Goal: Information Seeking & Learning: Learn about a topic

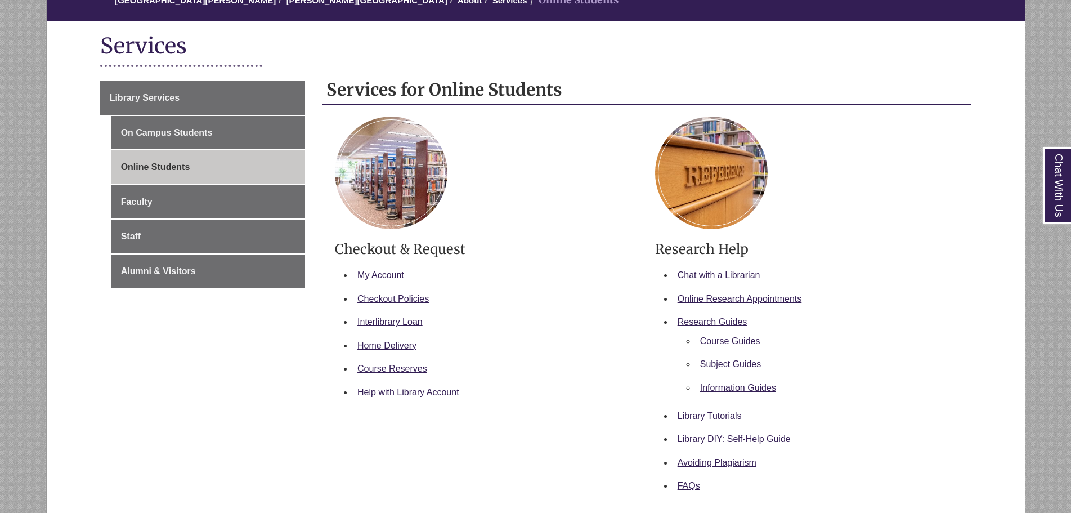
scroll to position [169, 0]
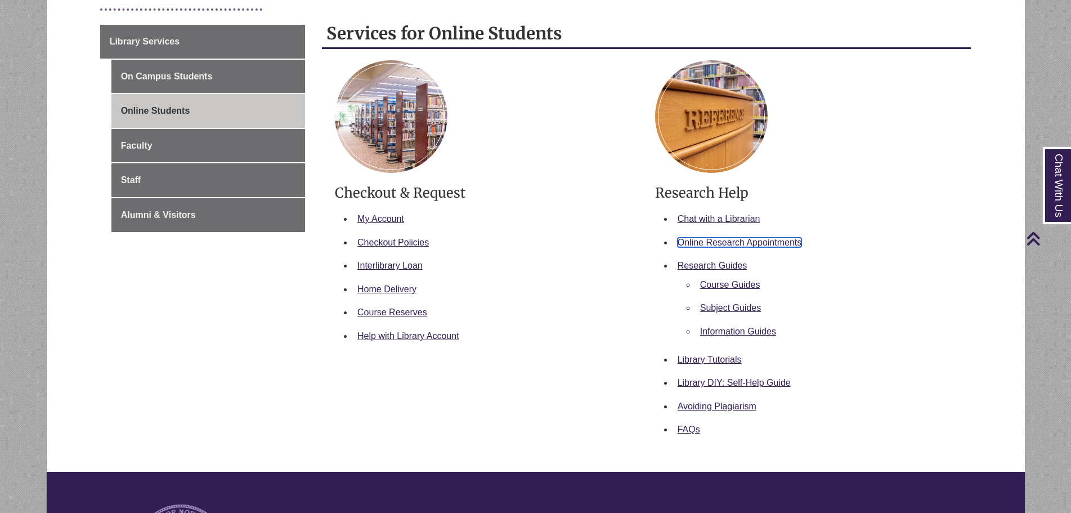
click at [732, 240] on link "Online Research Appointments" at bounding box center [740, 243] width 124 height 10
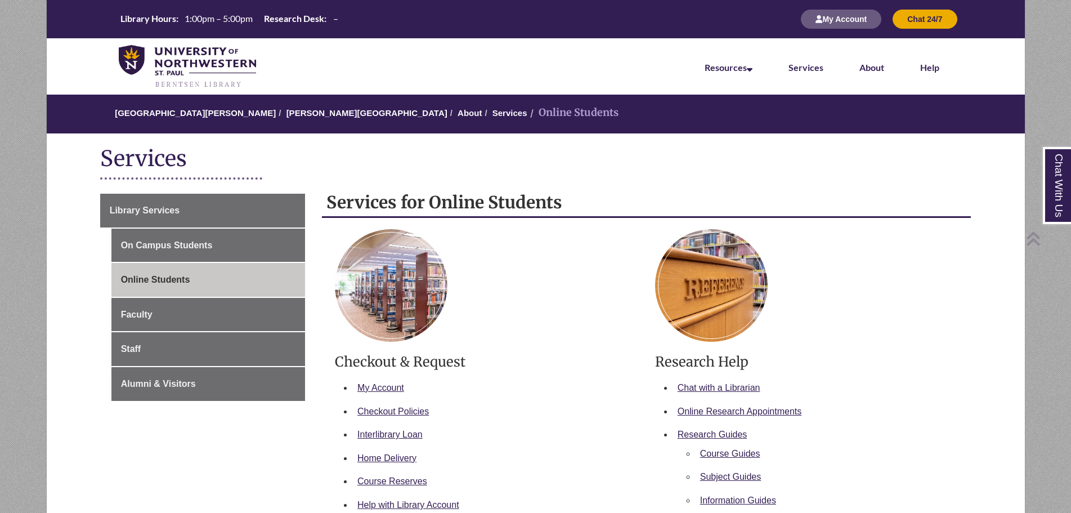
scroll to position [225, 0]
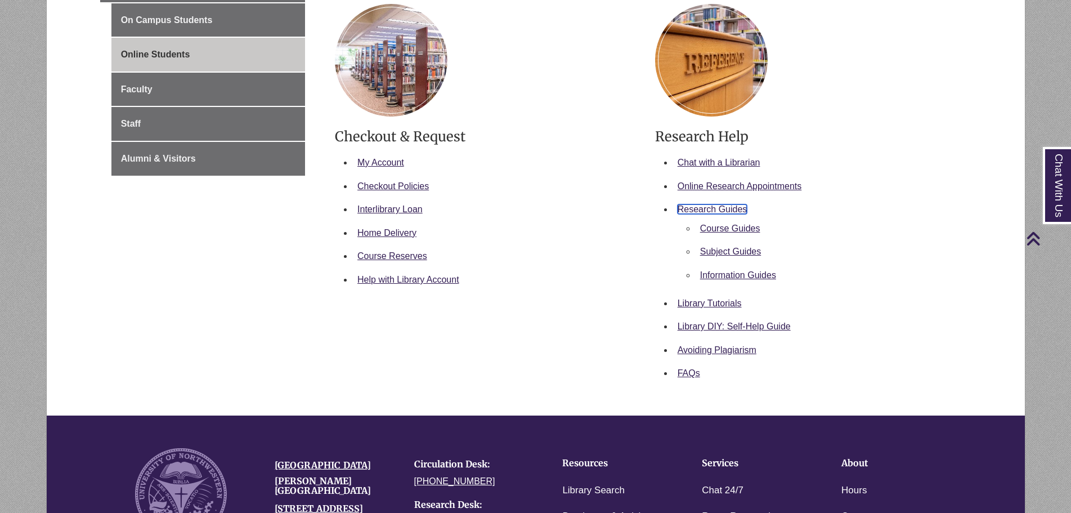
click at [729, 205] on link "Research Guides" at bounding box center [713, 209] width 70 height 10
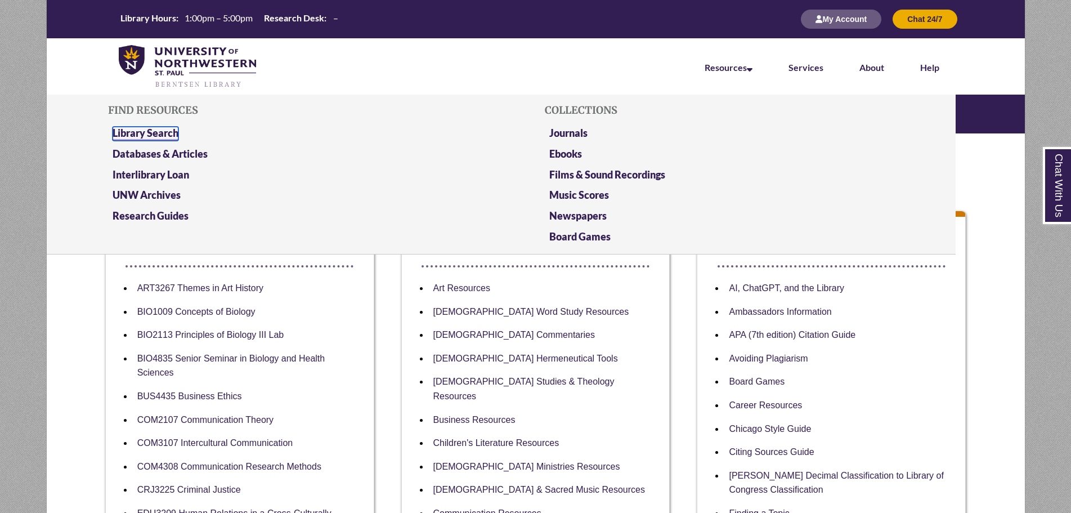
click at [131, 129] on link "Library Search" at bounding box center [146, 134] width 66 height 14
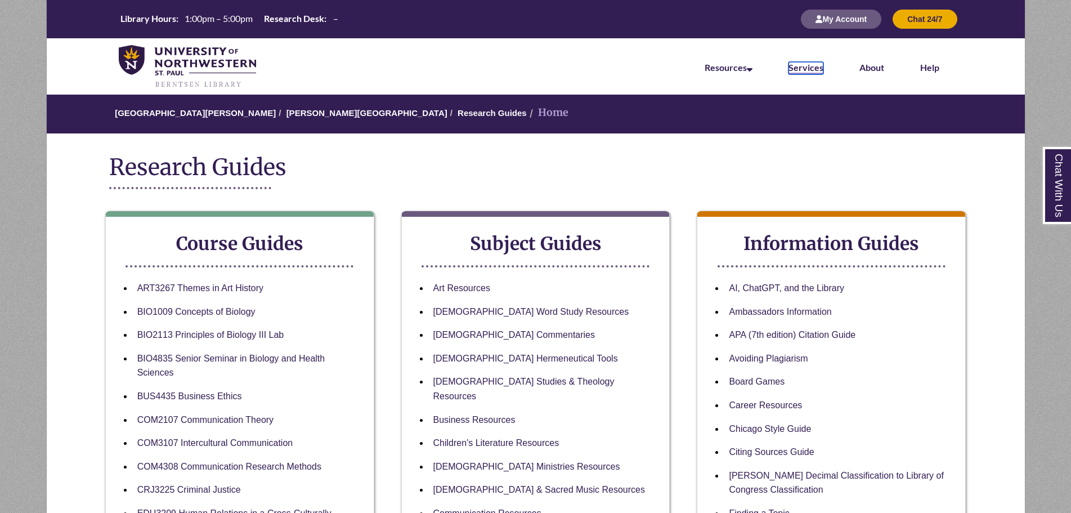
click at [800, 69] on link "Services" at bounding box center [806, 68] width 35 height 12
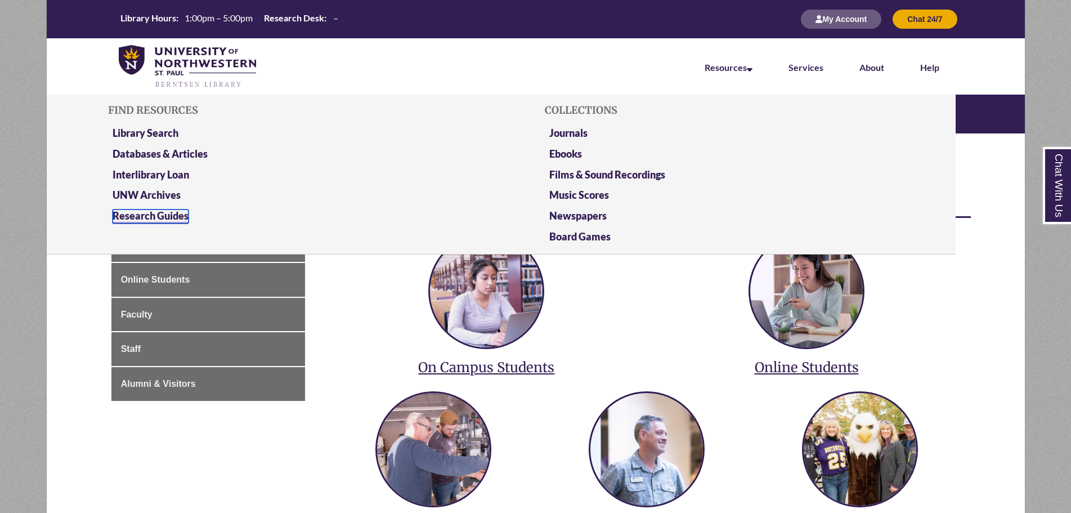
click at [135, 211] on link "Research Guides" at bounding box center [151, 216] width 76 height 14
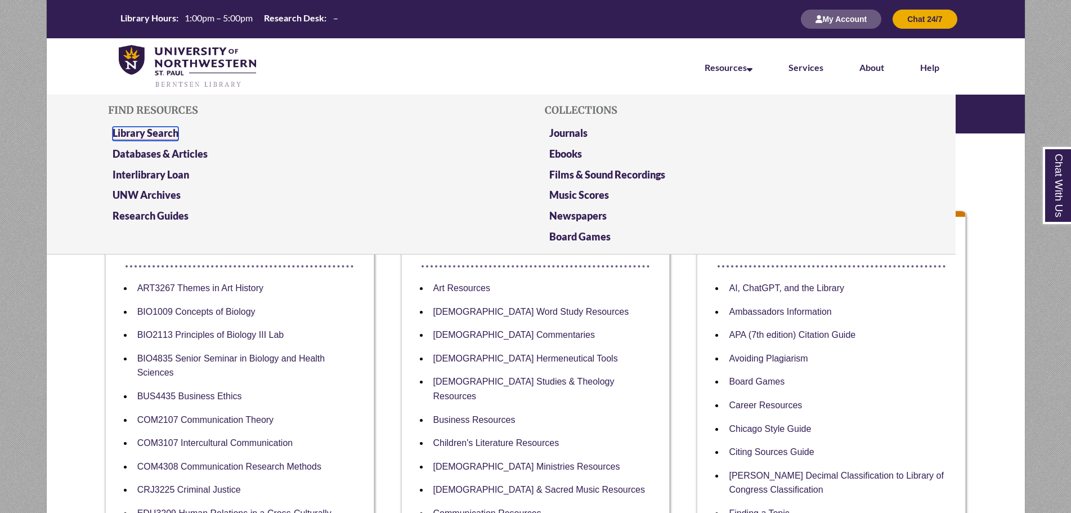
click at [121, 134] on link "Library Search" at bounding box center [146, 134] width 66 height 14
click at [193, 156] on link "Databases & Articles" at bounding box center [160, 154] width 95 height 14
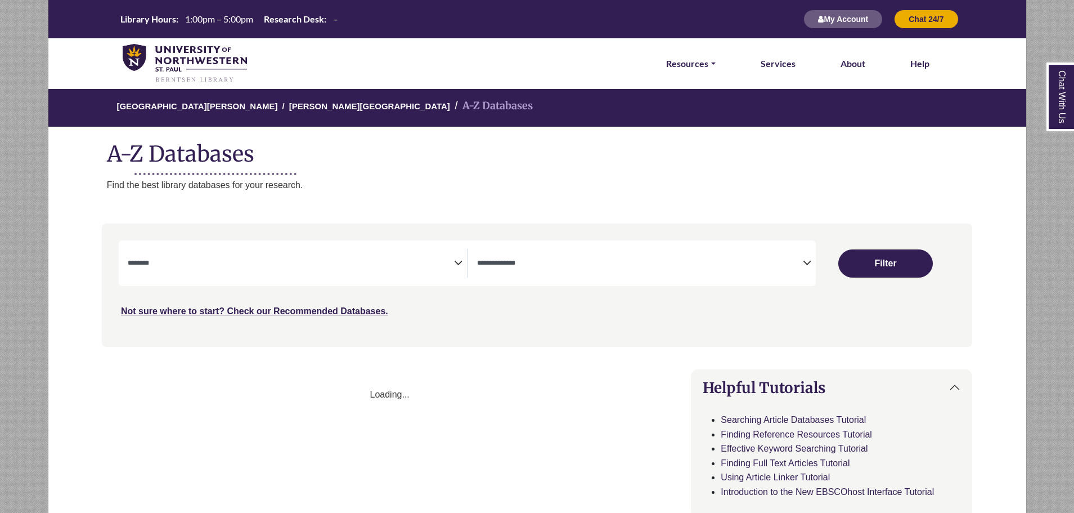
select select "Database Subject Filter"
select select "Database Types Filter"
select select "Database Subject Filter"
select select "Database Types Filter"
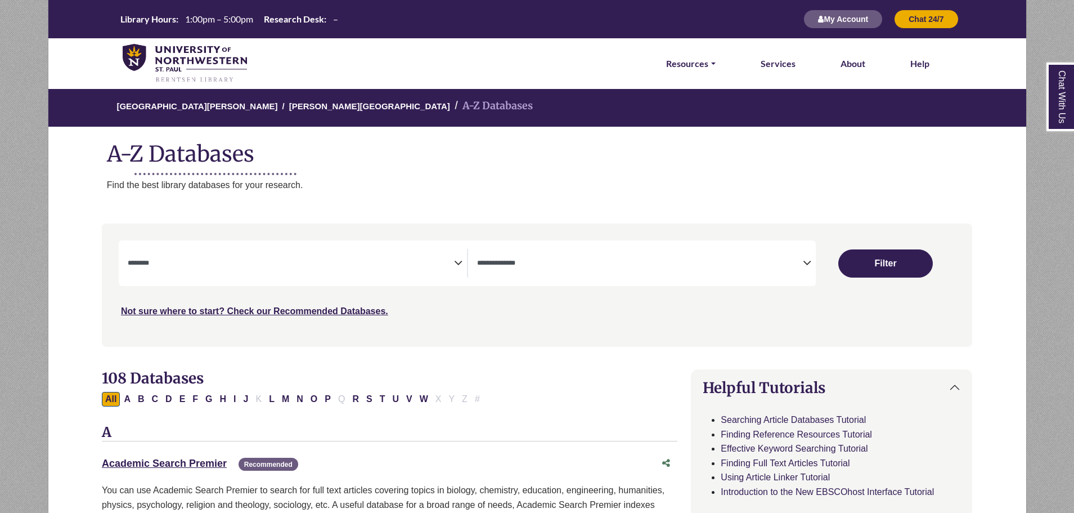
scroll to position [56, 0]
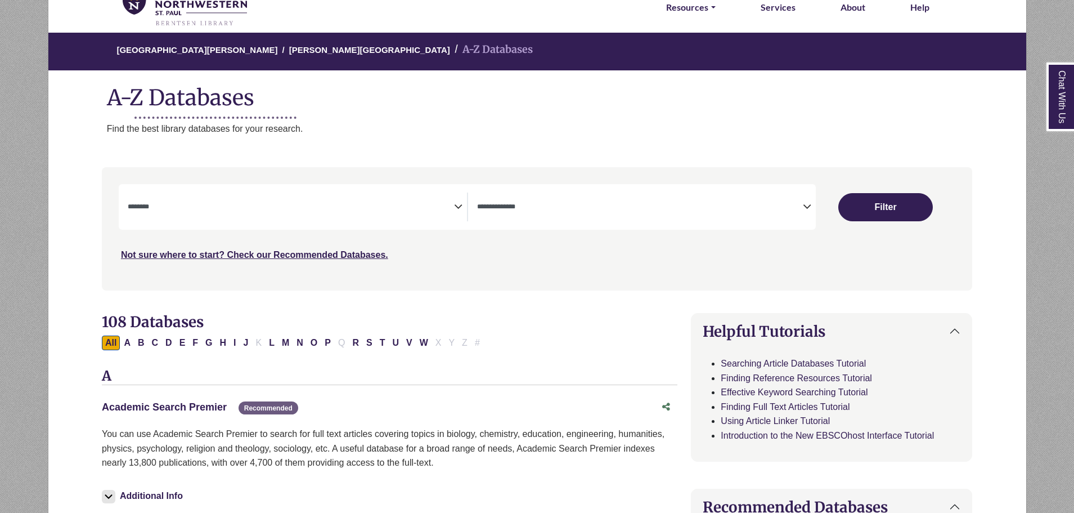
click at [183, 405] on link "Academic Search Premier This link opens in a new window" at bounding box center [164, 406] width 125 height 11
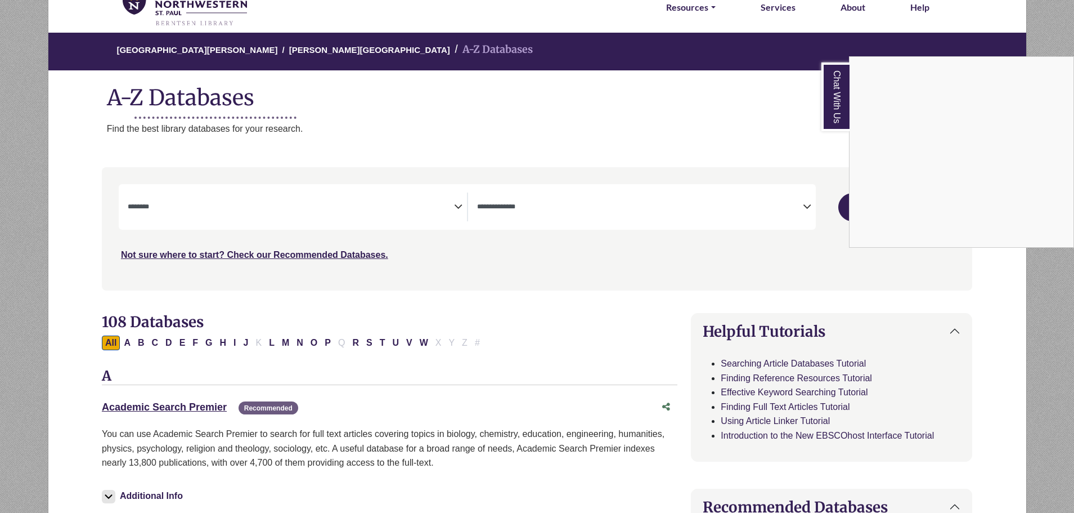
click at [200, 404] on div "Chat With Us" at bounding box center [537, 256] width 1074 height 513
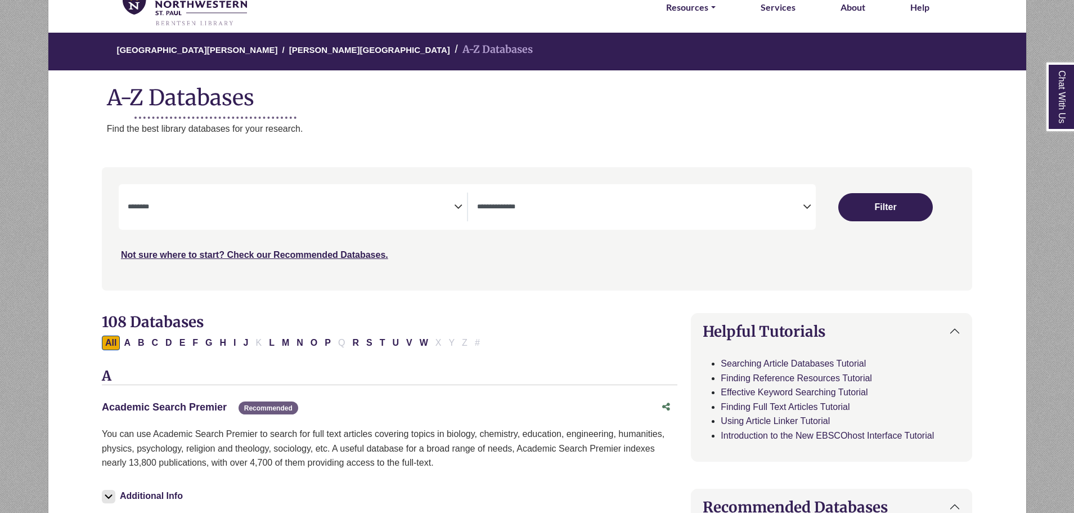
click at [203, 408] on link "Academic Search Premier This link opens in a new window" at bounding box center [164, 406] width 125 height 11
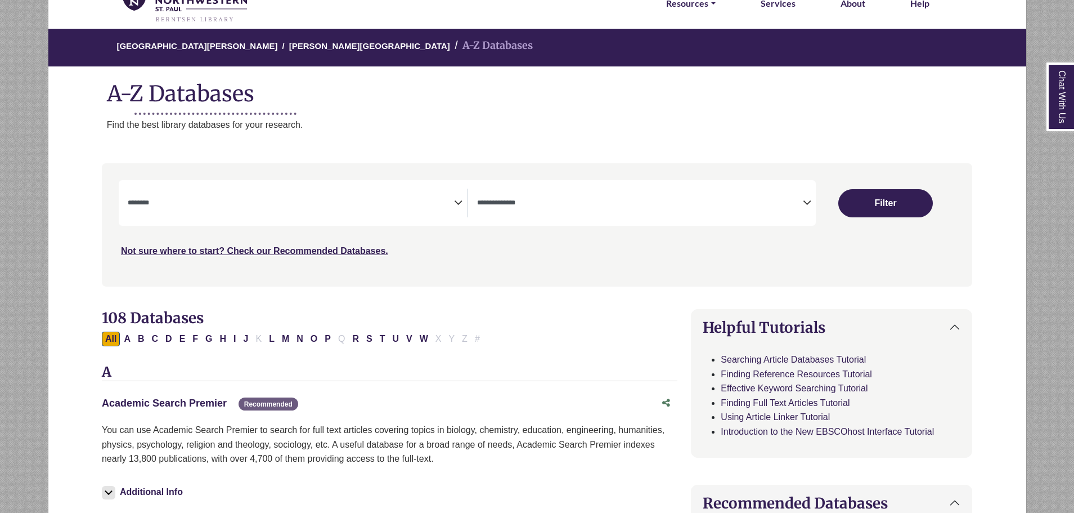
scroll to position [0, 0]
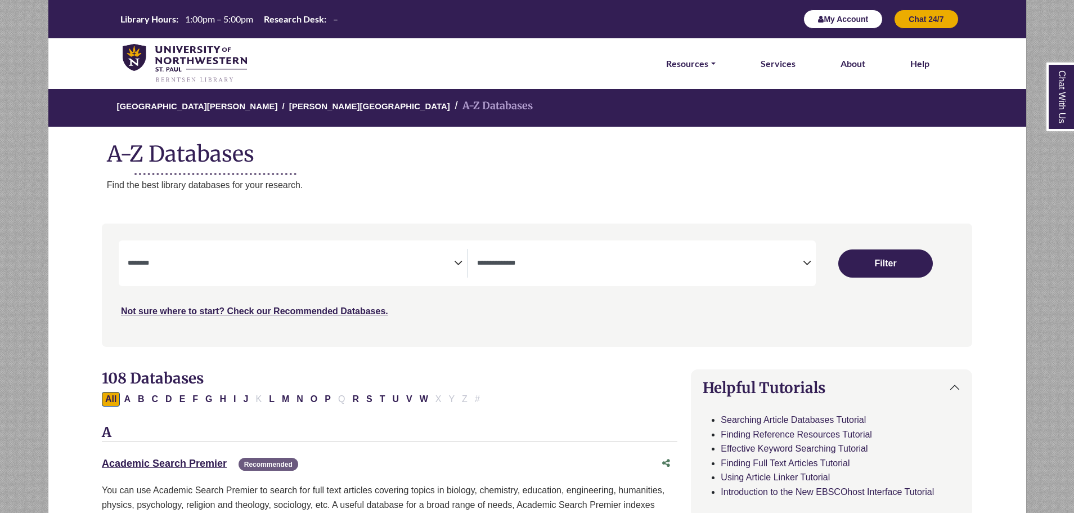
click at [858, 18] on button "My Account" at bounding box center [843, 19] width 79 height 19
click at [182, 464] on link "Academic Search Premier This link opens in a new window" at bounding box center [164, 463] width 125 height 11
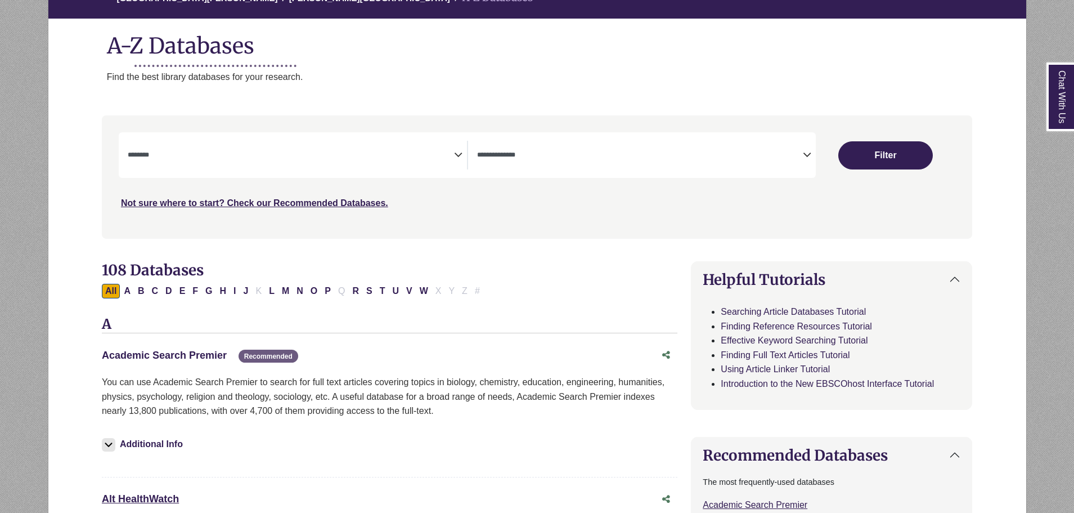
scroll to position [113, 0]
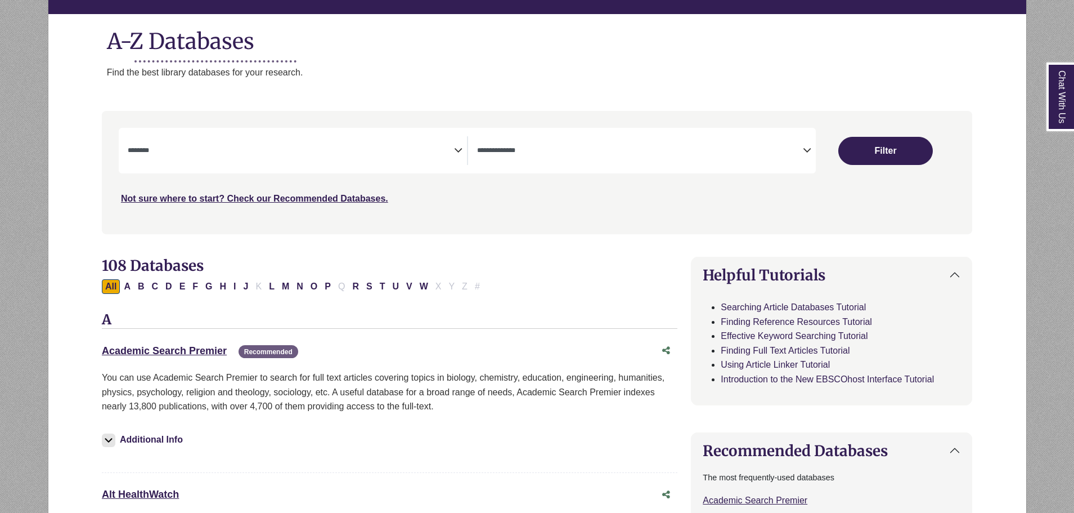
click at [159, 155] on textarea "Search" at bounding box center [291, 151] width 326 height 9
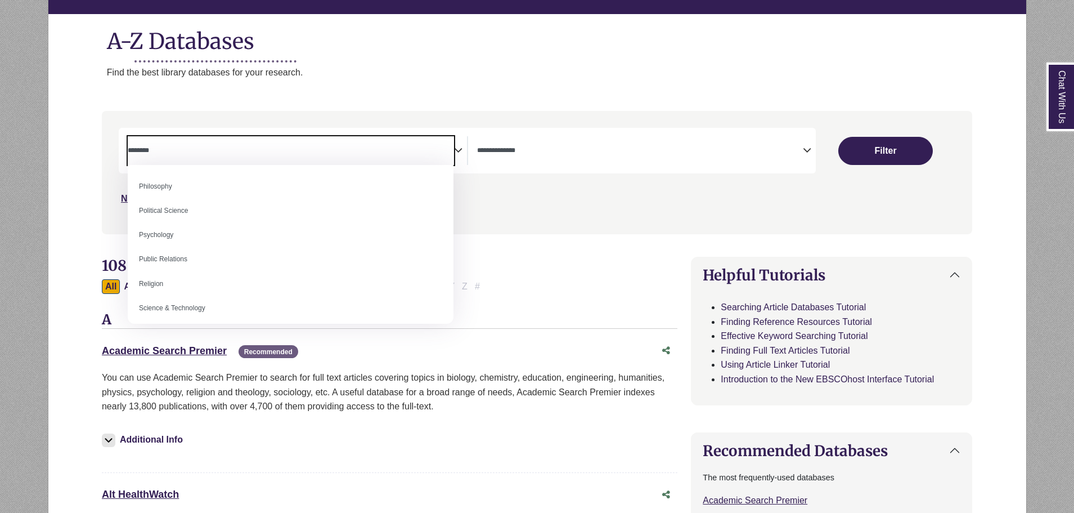
scroll to position [901, 0]
select select "*****"
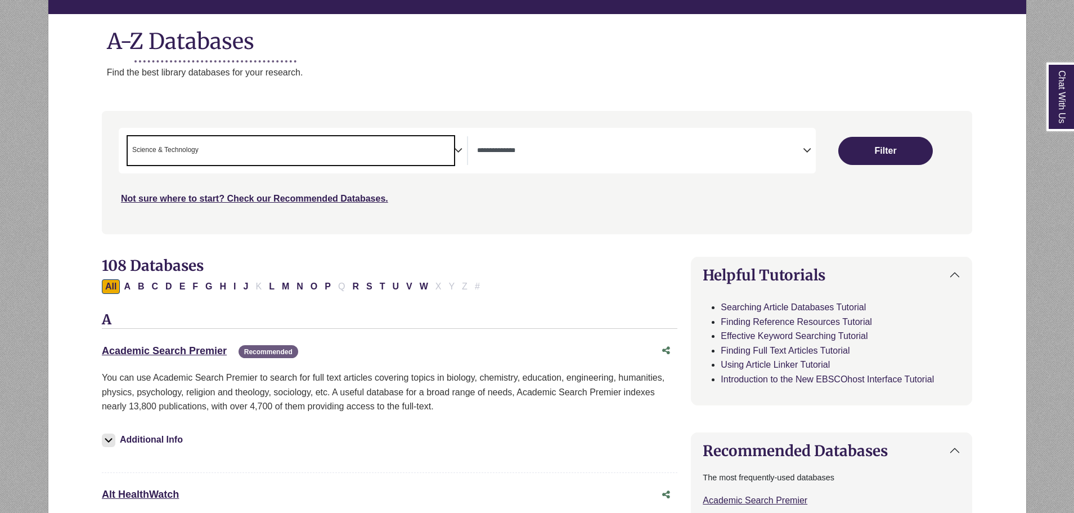
scroll to position [432, 0]
click at [204, 349] on link "Academic Search Premier This link opens in a new window" at bounding box center [164, 350] width 125 height 11
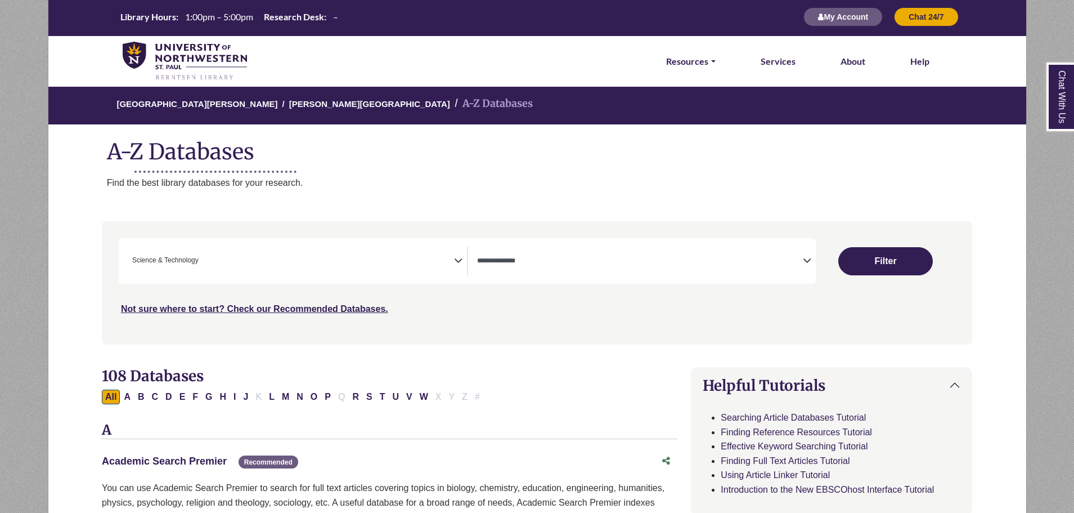
scroll to position [0, 0]
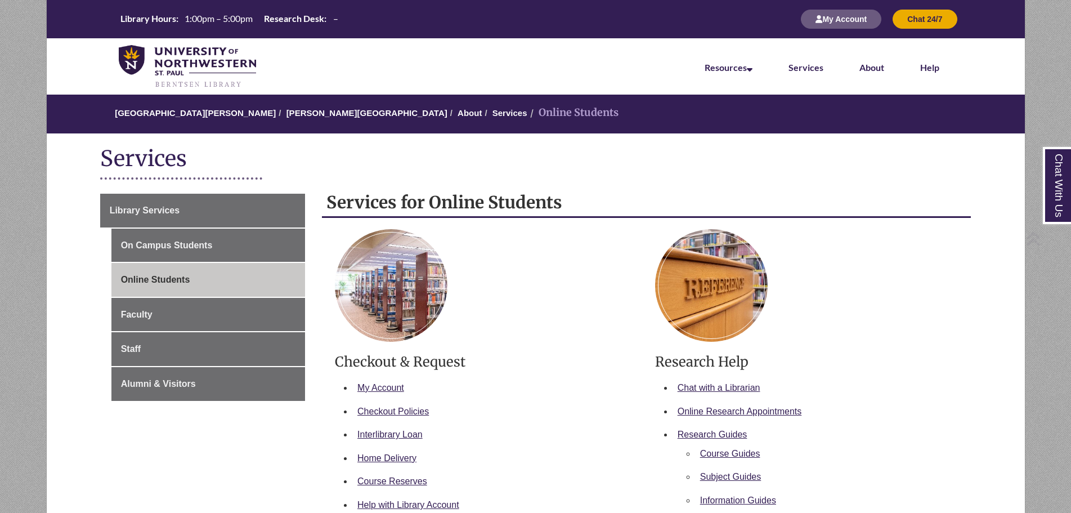
scroll to position [225, 0]
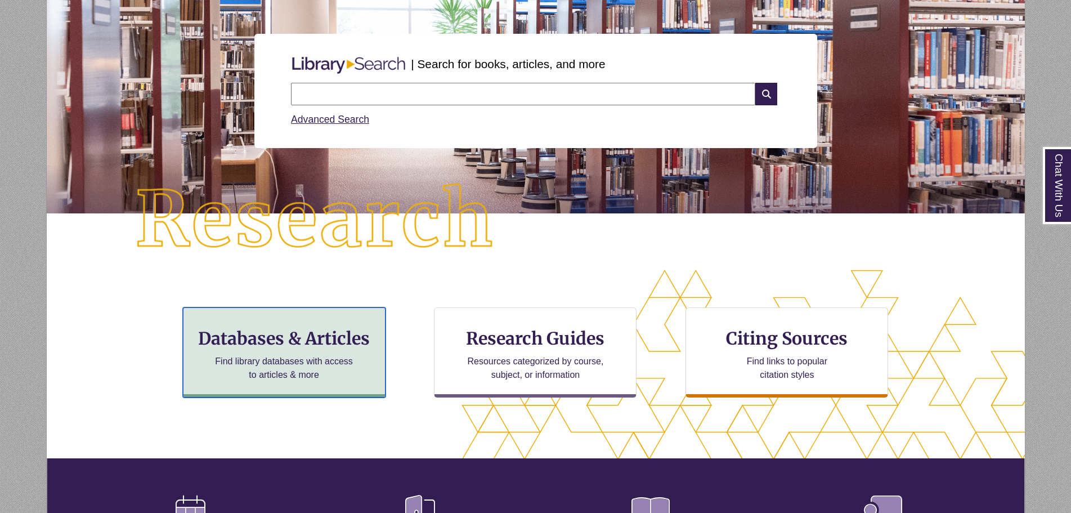
click at [312, 331] on h3 "Databases & Articles" at bounding box center [283, 338] width 183 height 21
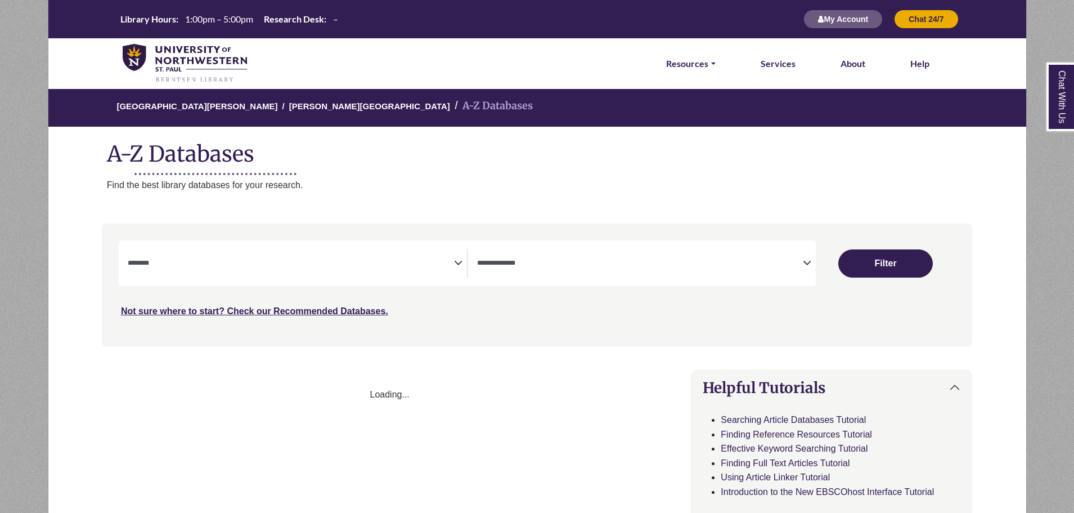
select select "Database Subject Filter"
select select "Database Types Filter"
select select "Database Subject Filter"
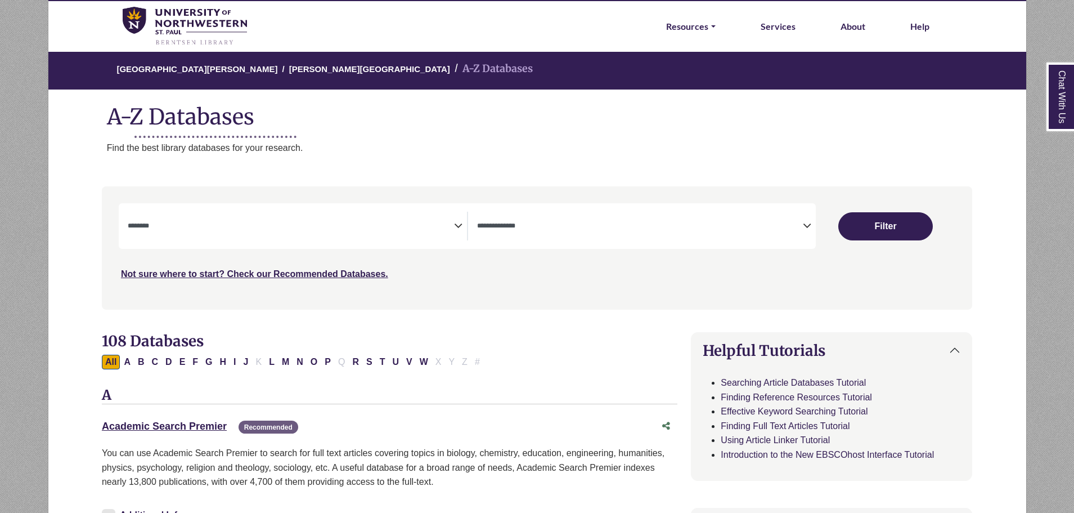
scroll to position [113, 0]
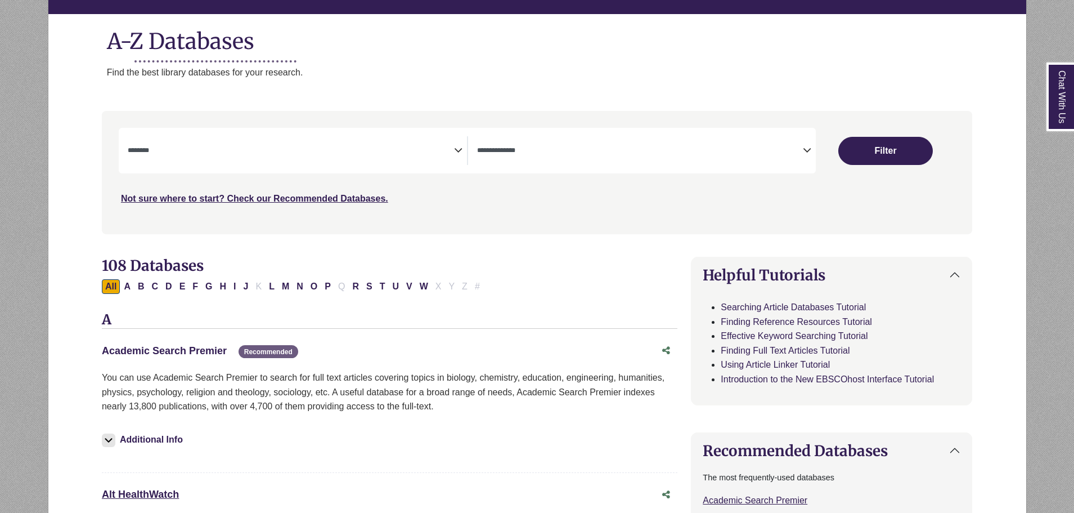
click at [177, 351] on link "Academic Search Premier This link opens in a new window" at bounding box center [164, 350] width 125 height 11
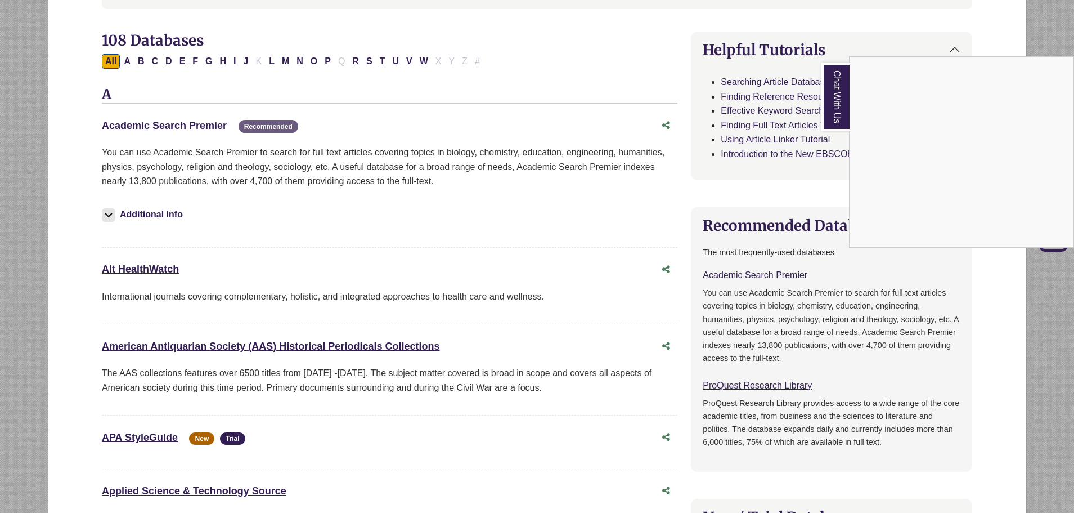
scroll to position [0, 0]
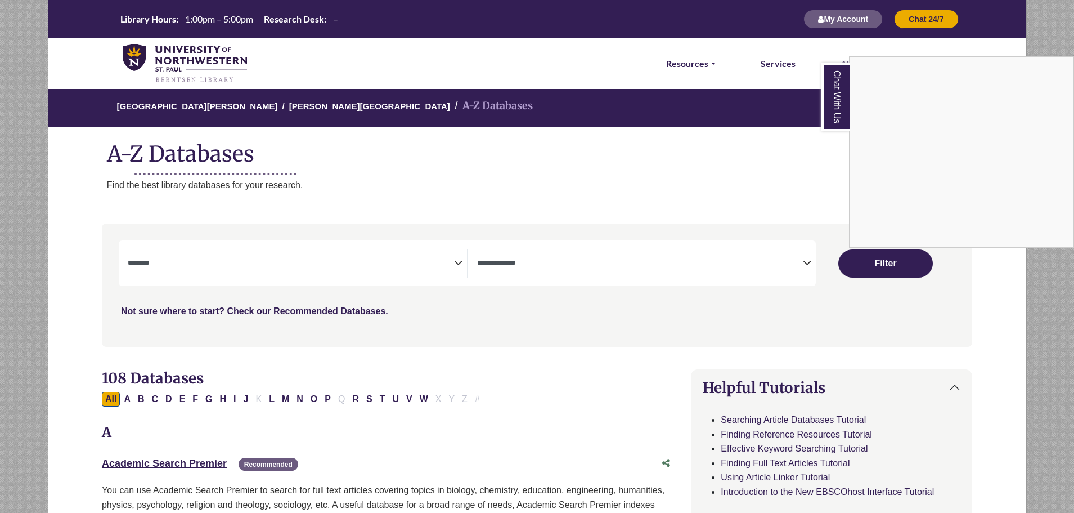
click at [651, 273] on div "Chat With Us" at bounding box center [537, 256] width 1074 height 513
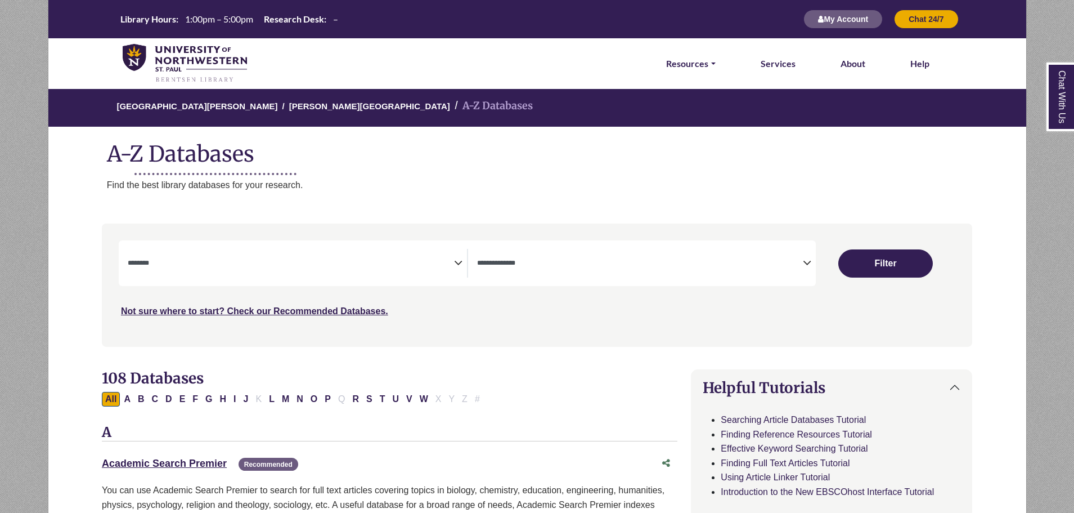
click at [798, 261] on textarea "Search" at bounding box center [640, 263] width 326 height 9
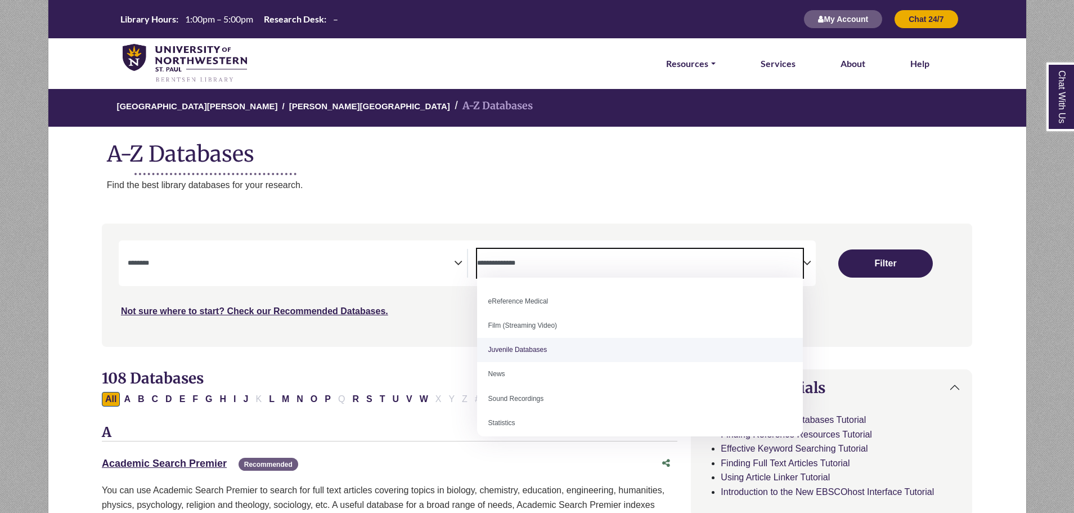
scroll to position [78, 0]
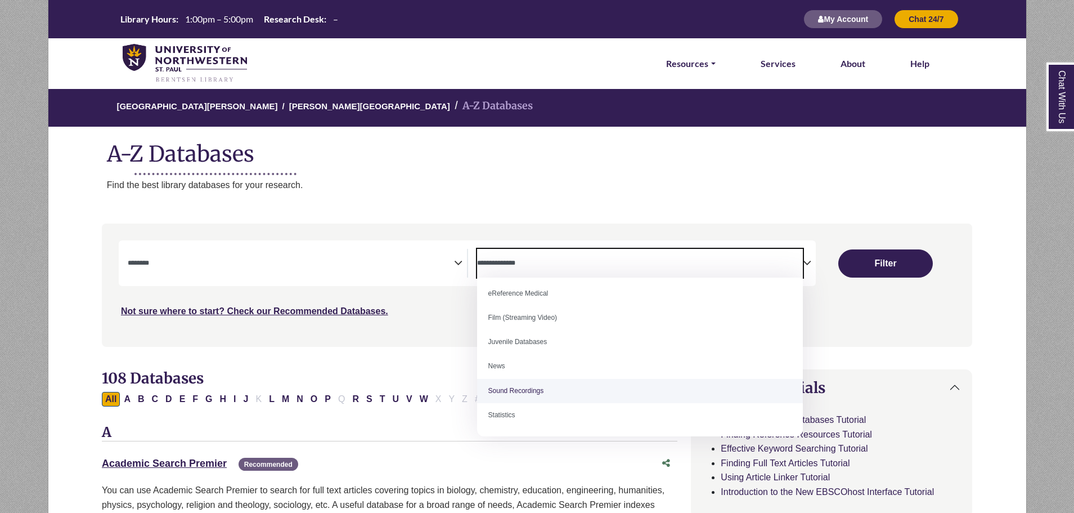
click at [351, 441] on h3 "A" at bounding box center [390, 432] width 576 height 17
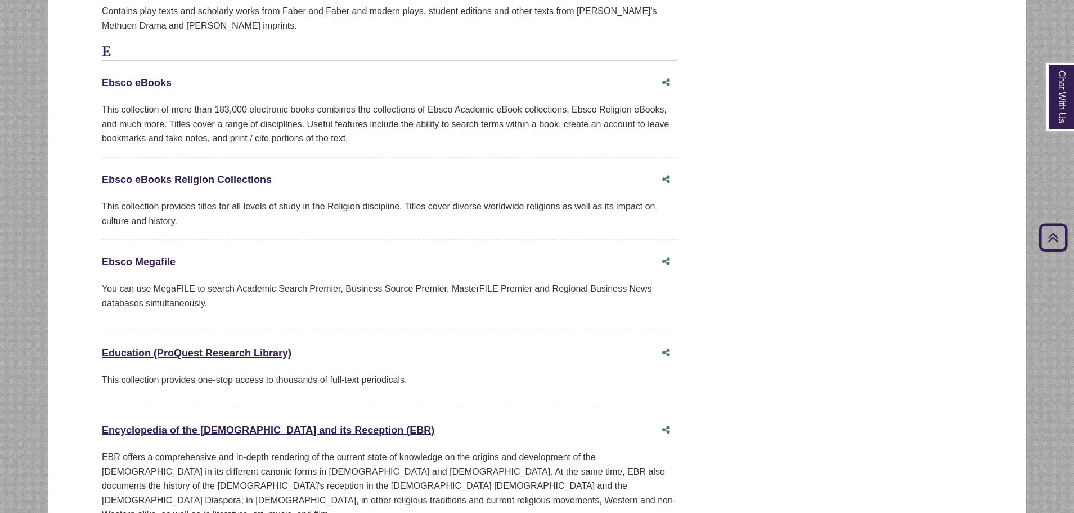
scroll to position [3208, 0]
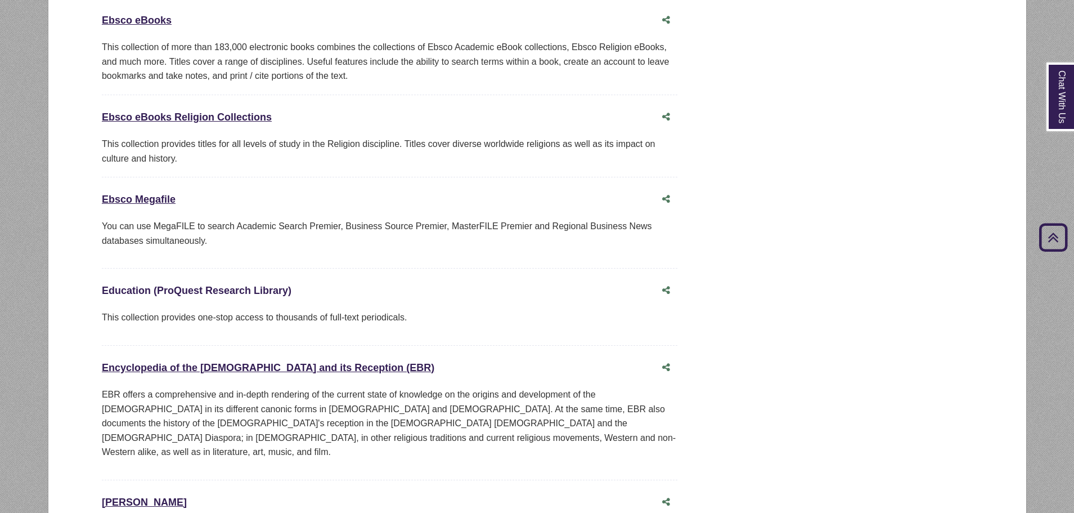
click at [244, 285] on link "Education (ProQuest Research Library) This link opens in a new window" at bounding box center [197, 290] width 190 height 11
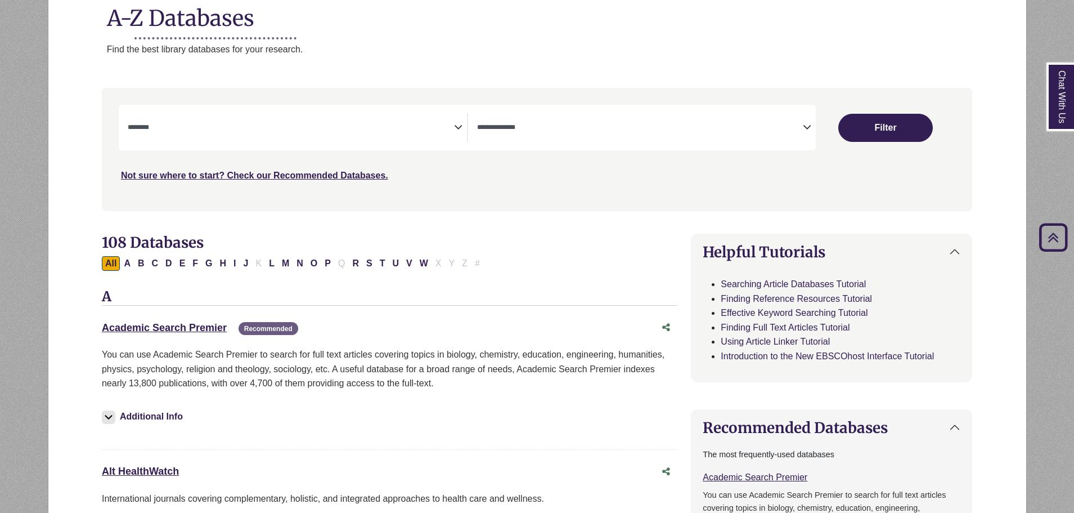
scroll to position [113, 0]
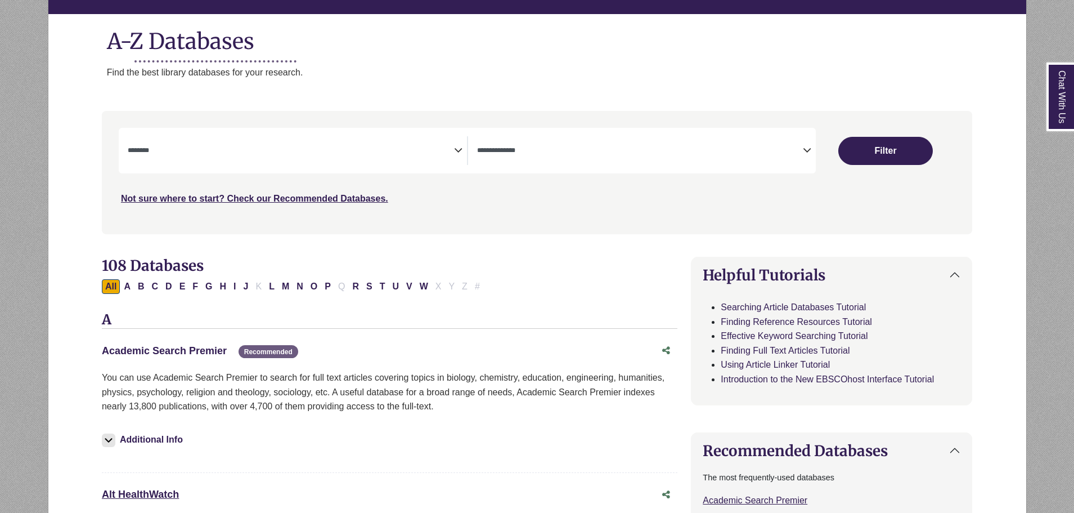
click at [158, 348] on link "Academic Search Premier This link opens in a new window" at bounding box center [164, 350] width 125 height 11
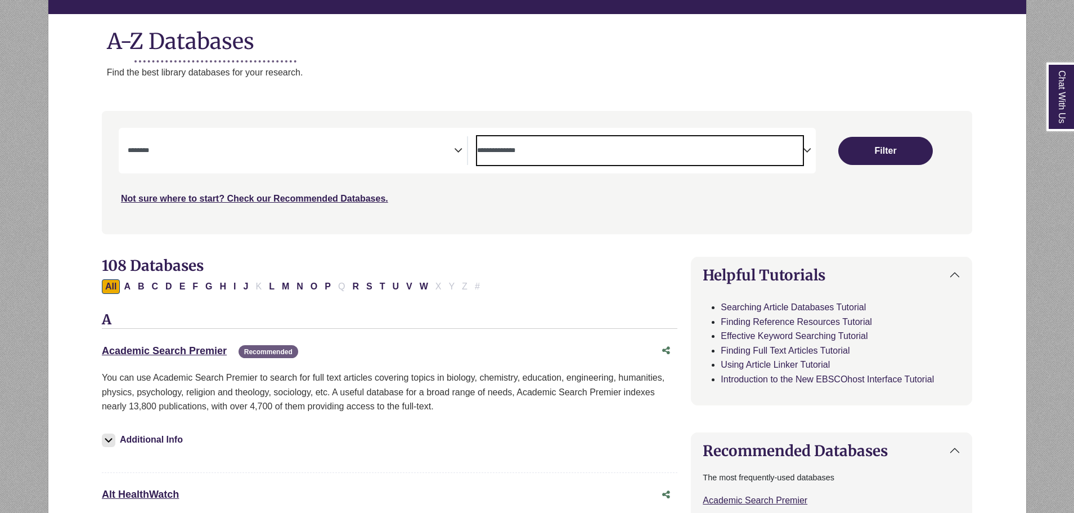
click at [791, 147] on textarea "Search" at bounding box center [640, 151] width 326 height 9
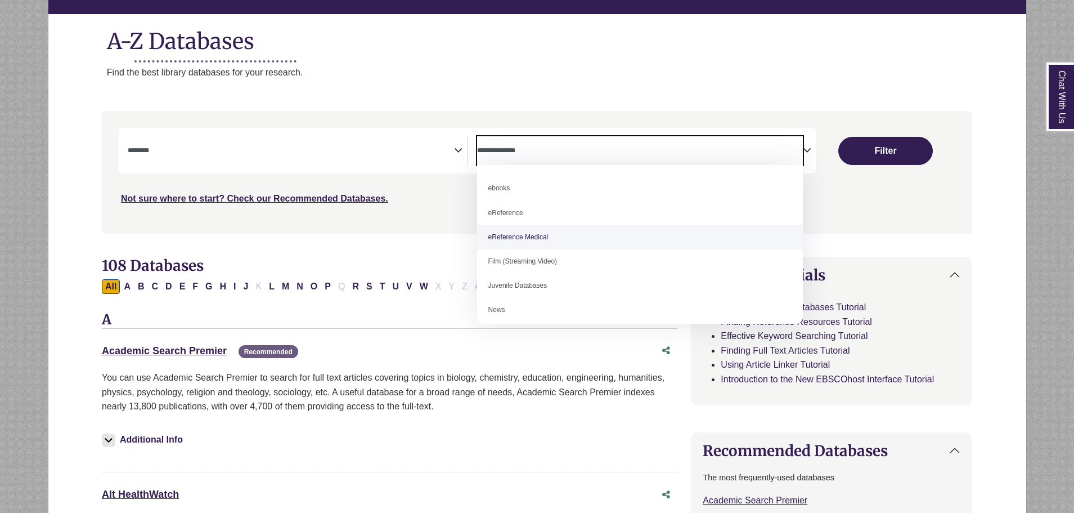
scroll to position [0, 0]
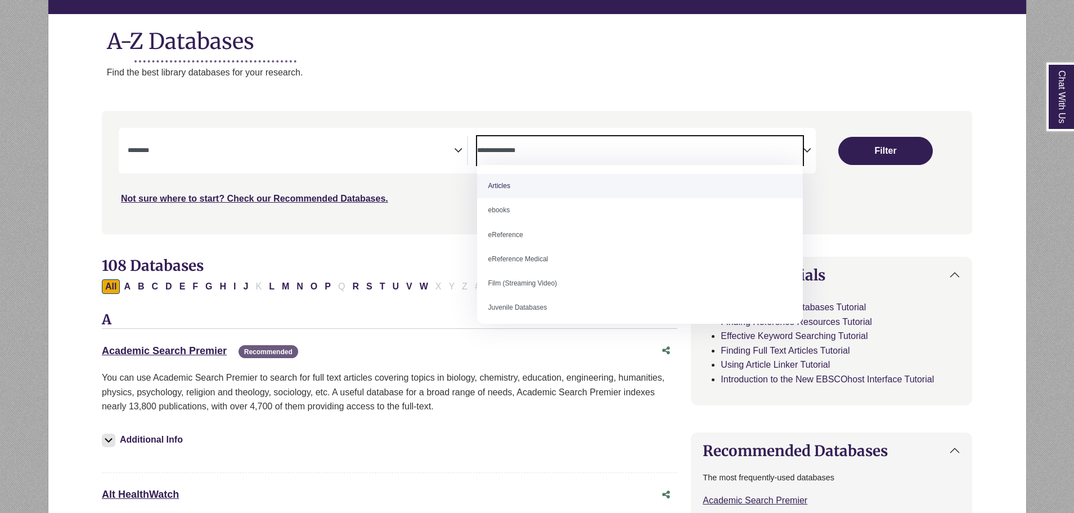
select select "*****"
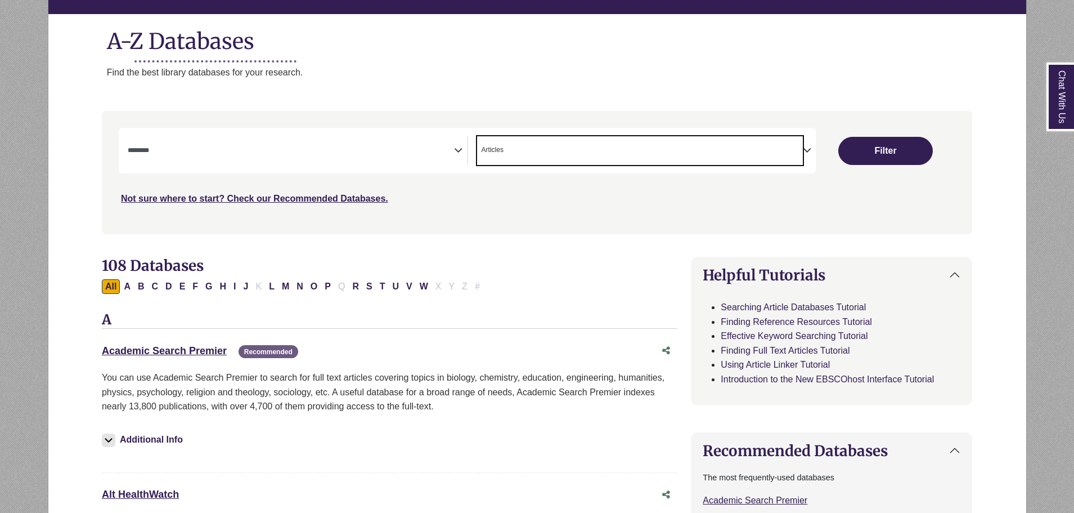
click at [405, 137] on span "Search filters" at bounding box center [291, 150] width 326 height 29
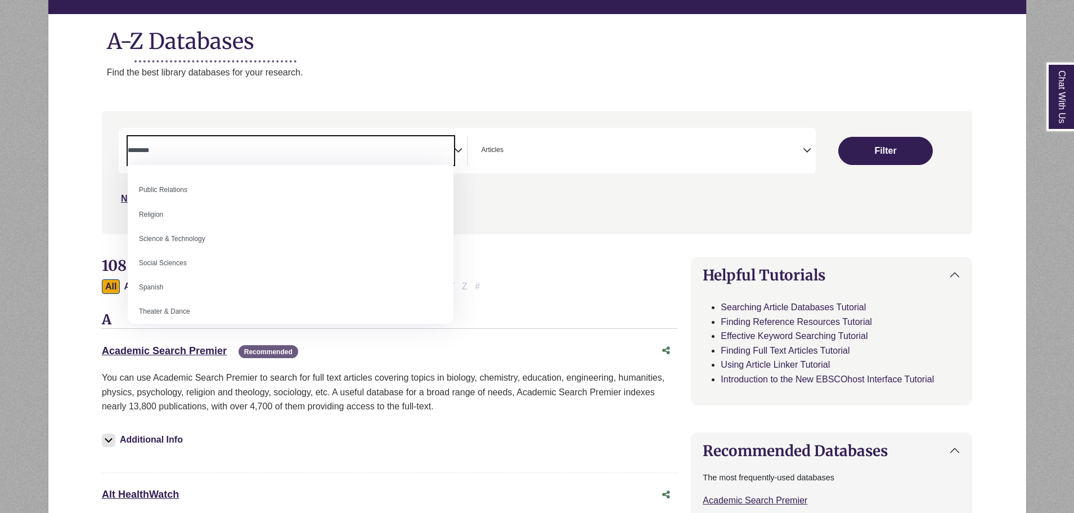
scroll to position [946, 0]
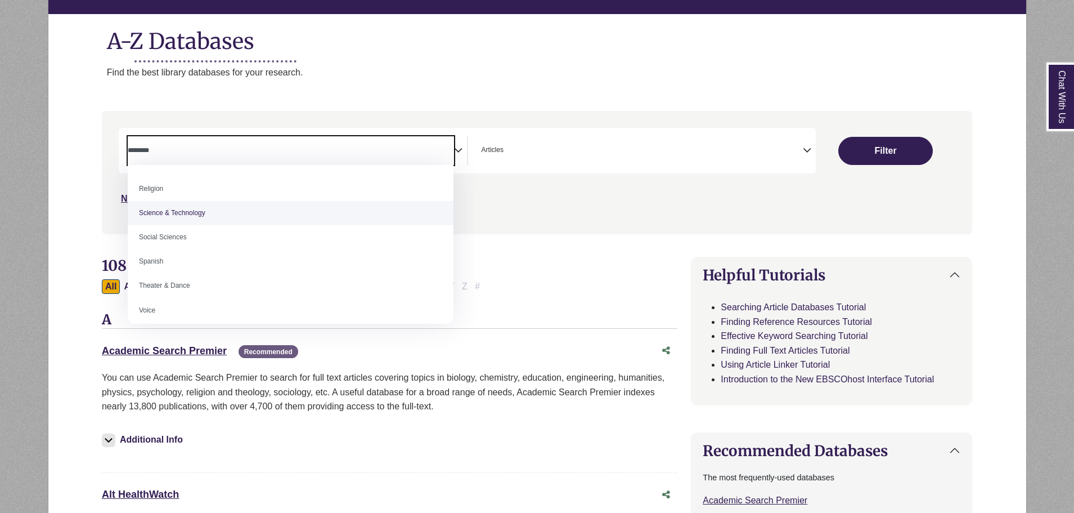
select select "*****"
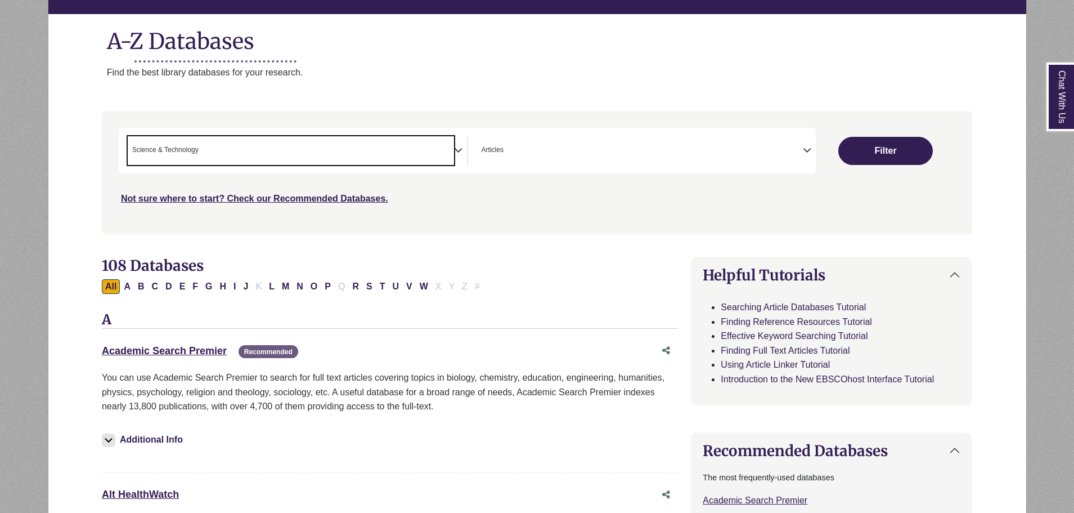
scroll to position [432, 0]
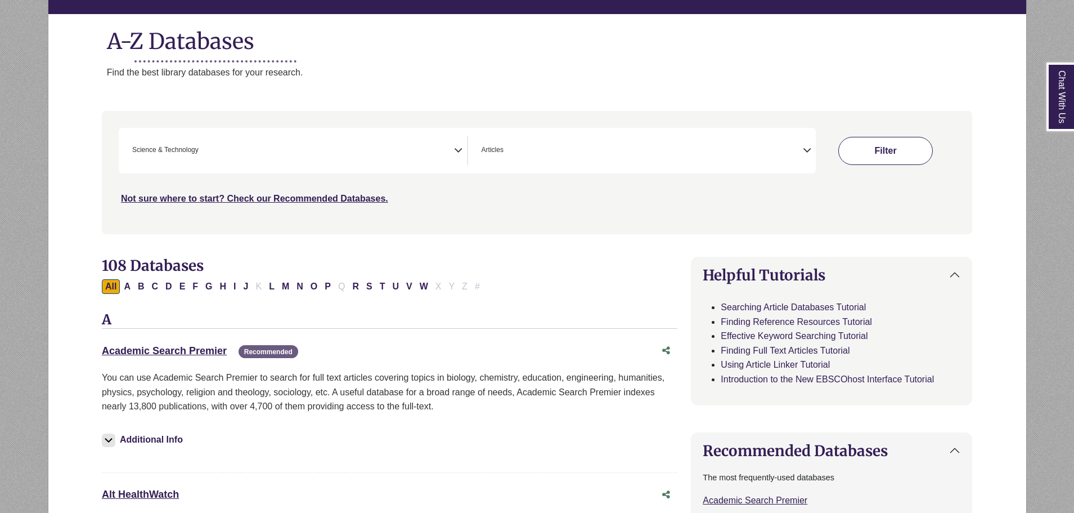
click at [890, 158] on button "Filter" at bounding box center [886, 151] width 95 height 28
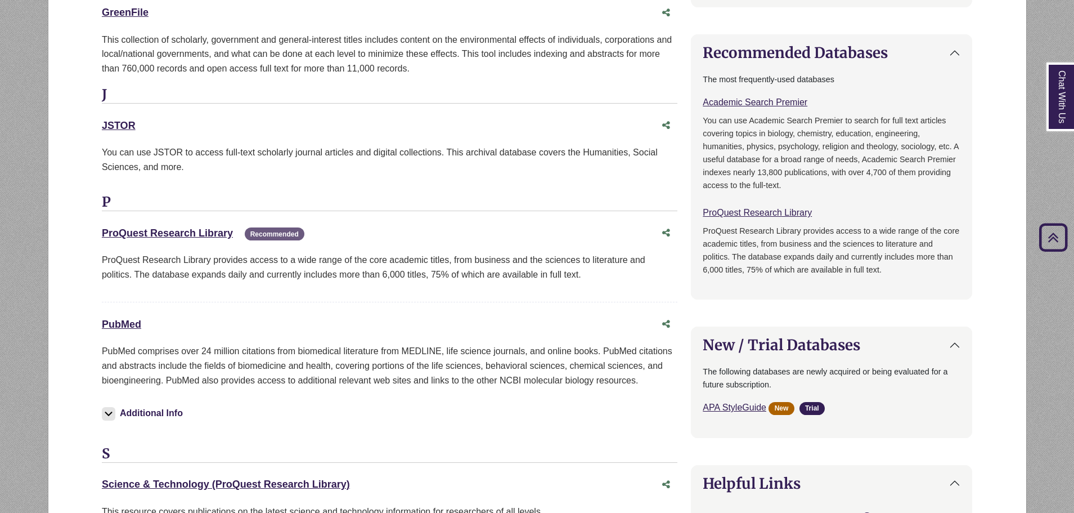
scroll to position [732, 0]
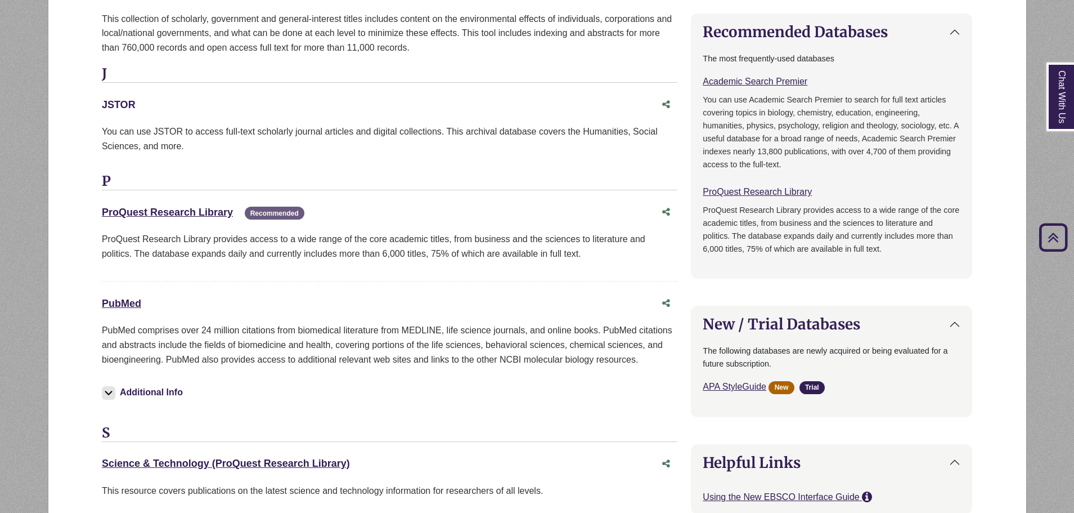
click at [123, 106] on link "JSTOR This link opens in a new window" at bounding box center [119, 104] width 34 height 11
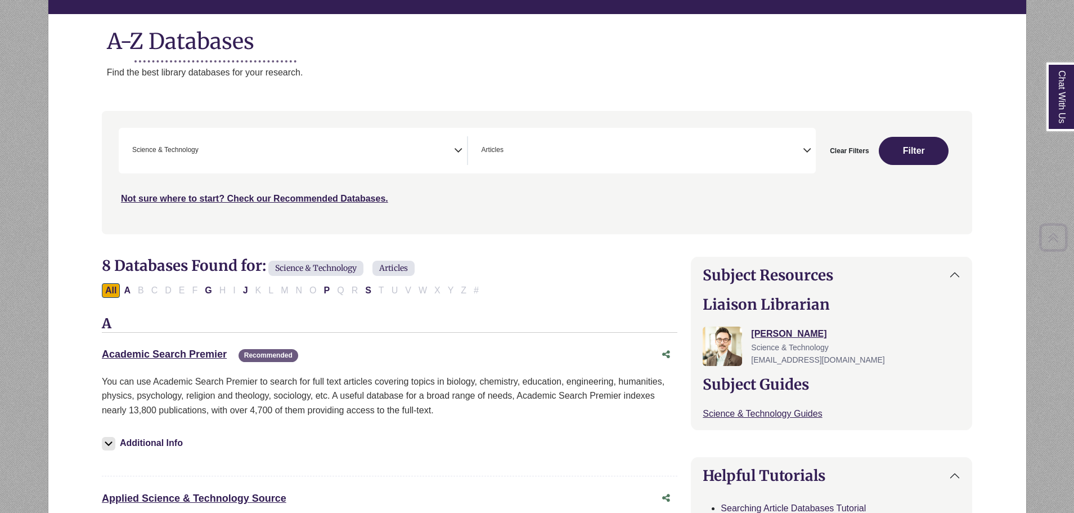
scroll to position [169, 0]
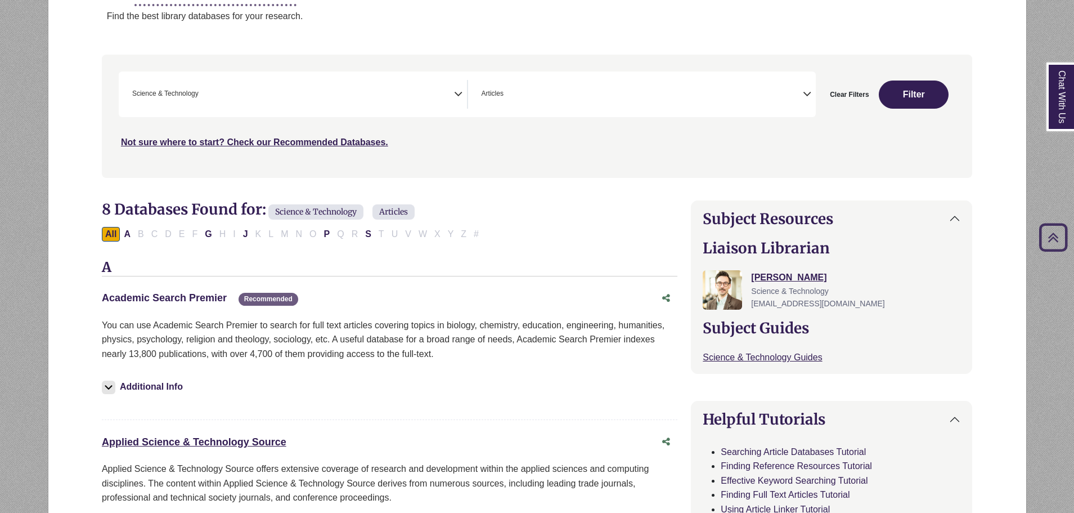
click at [182, 298] on link "Academic Search Premier This link opens in a new window" at bounding box center [164, 297] width 125 height 11
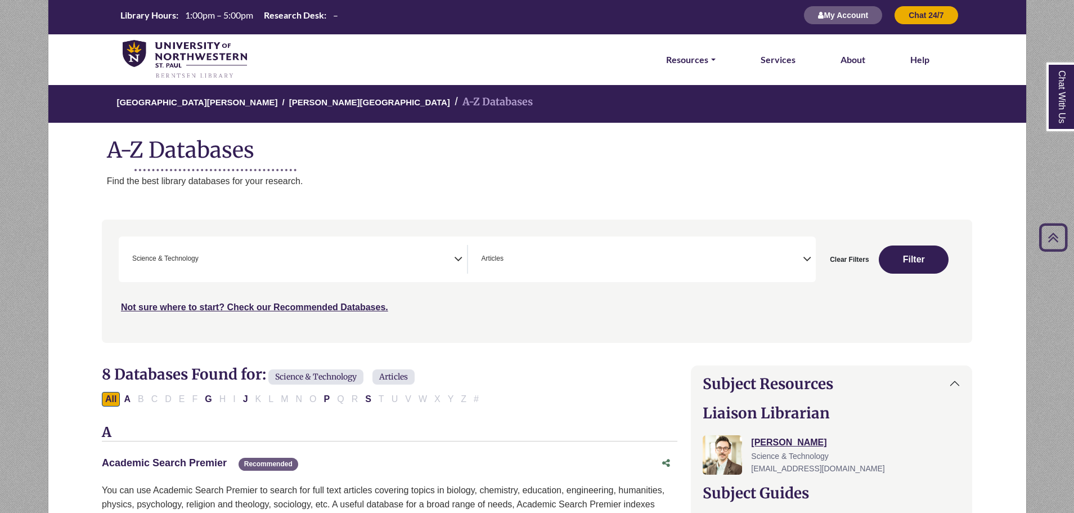
scroll to position [0, 0]
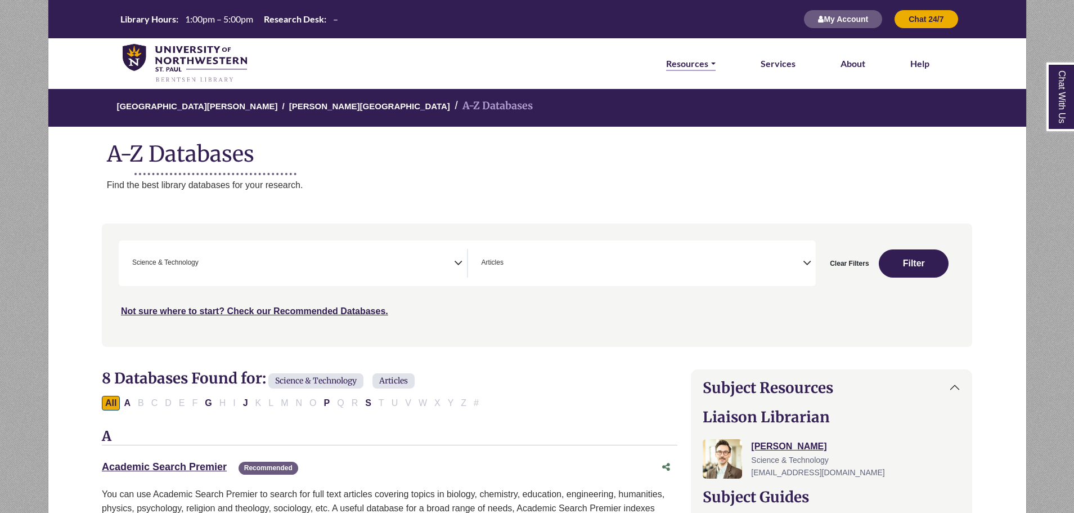
click at [701, 57] on link "Resources" at bounding box center [690, 63] width 49 height 15
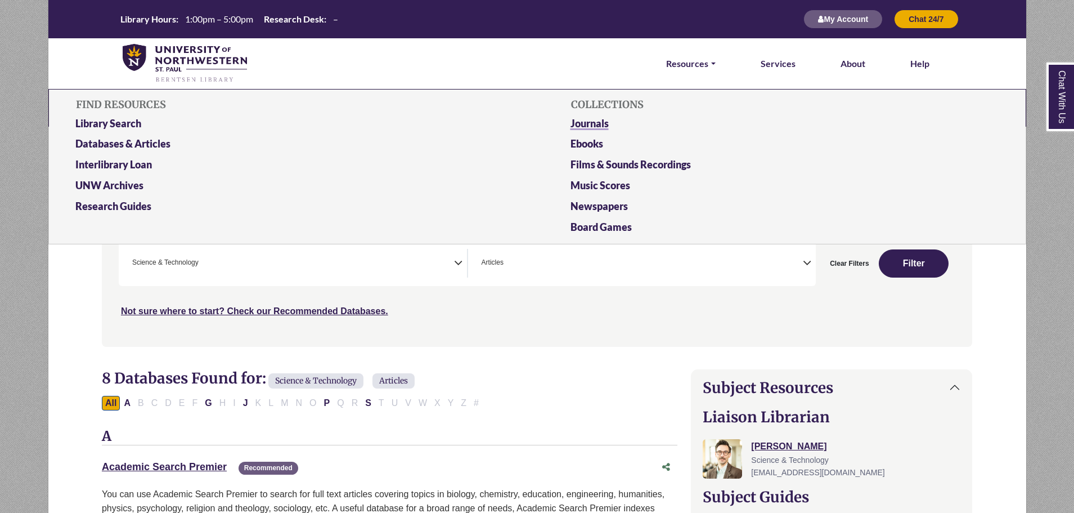
click at [583, 123] on link "Journals" at bounding box center [785, 125] width 446 height 21
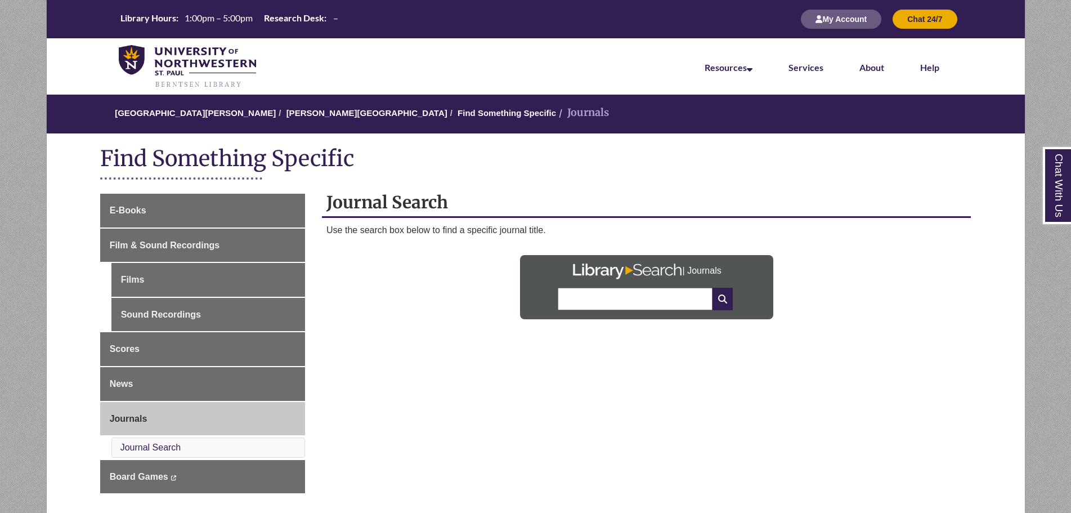
click at [584, 302] on input "text" at bounding box center [635, 299] width 154 height 23
type input "**********"
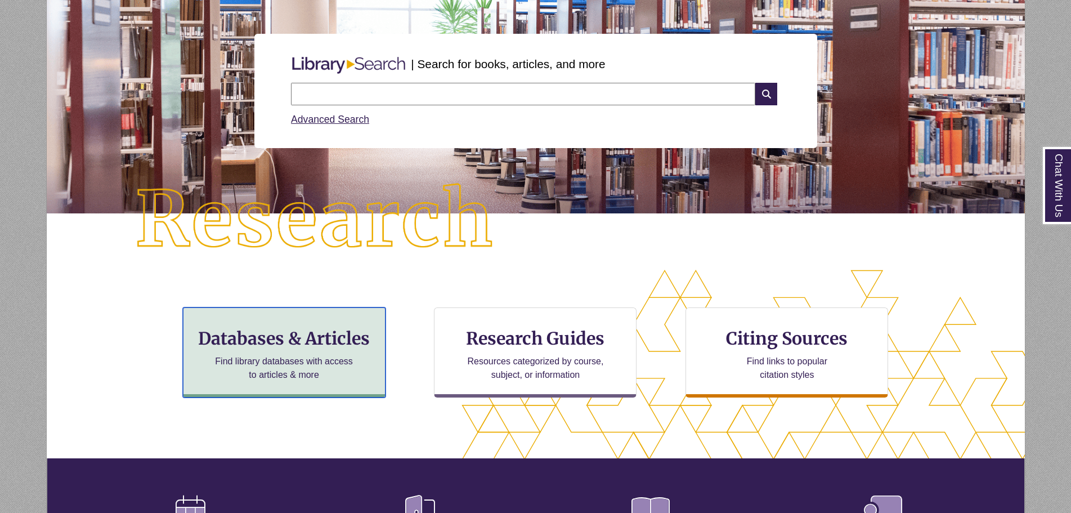
click at [313, 330] on h3 "Databases & Articles" at bounding box center [283, 338] width 183 height 21
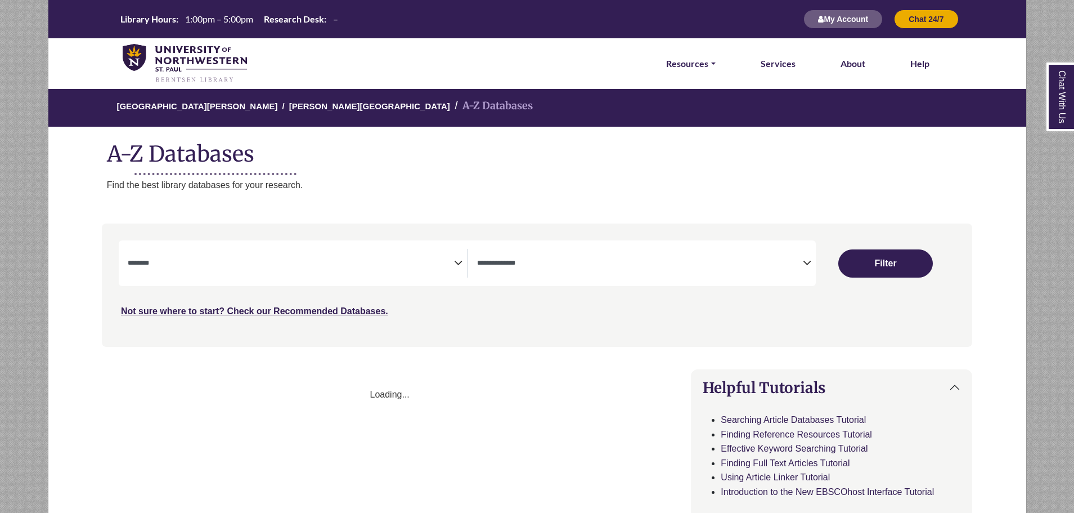
select select "Database Subject Filter"
select select "Database Types Filter"
select select "Database Subject Filter"
select select "Database Types Filter"
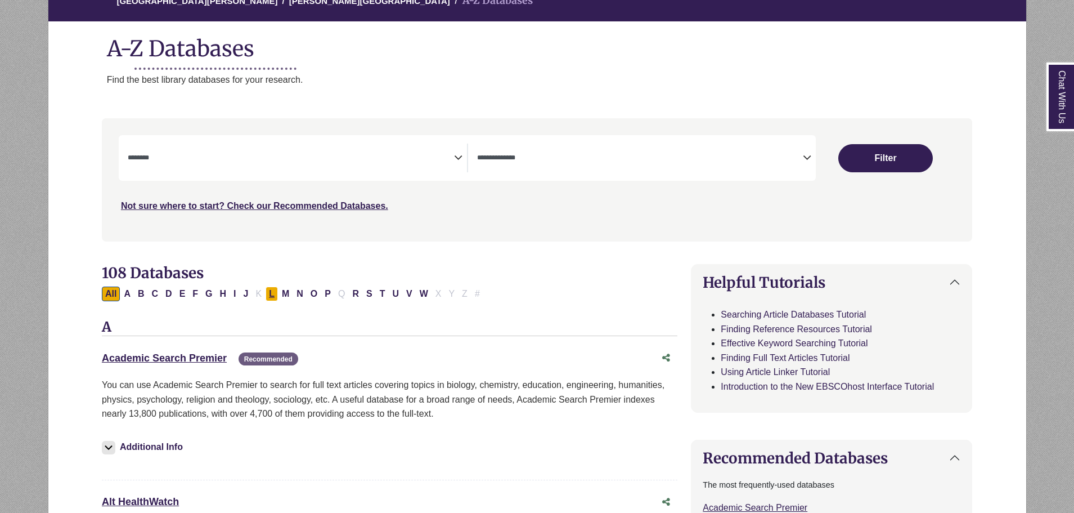
scroll to position [113, 0]
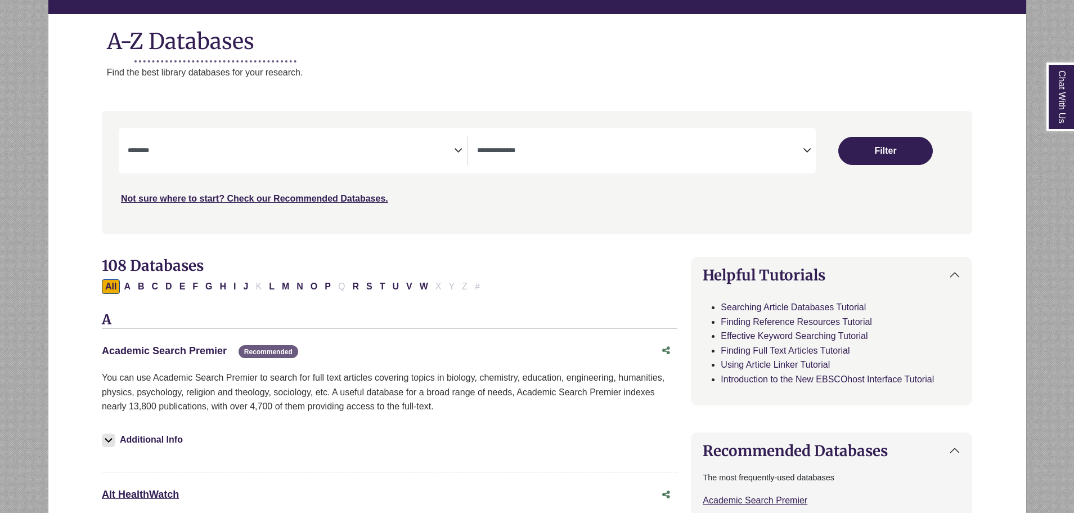
click at [198, 355] on link "Academic Search Premier This link opens in a new window" at bounding box center [164, 350] width 125 height 11
